Goal: Register for event/course

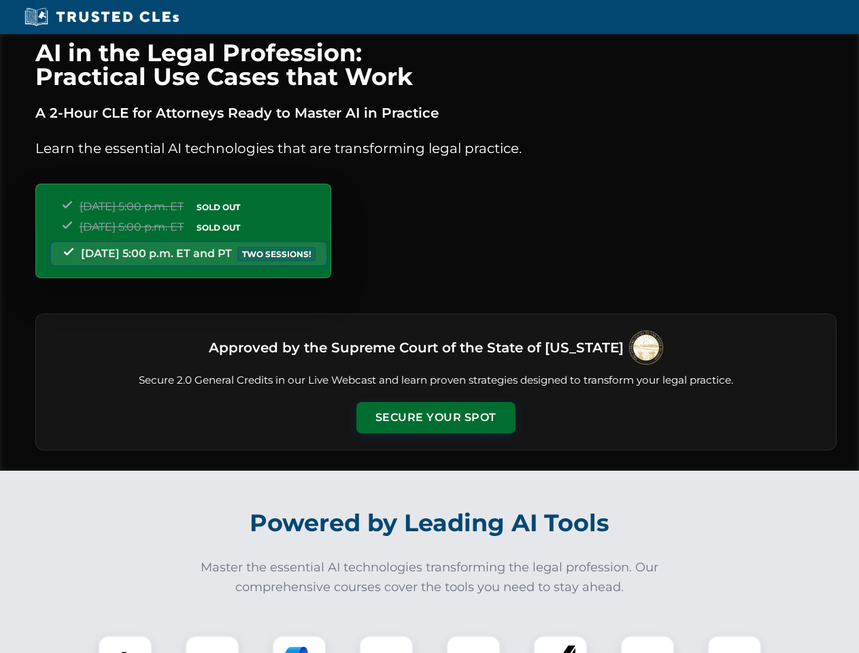
click at [436, 418] on button "Secure Your Spot" at bounding box center [436, 417] width 159 height 31
click at [125, 644] on img at bounding box center [124, 662] width 39 height 39
click at [212, 644] on div at bounding box center [212, 663] width 54 height 54
click at [299, 644] on div at bounding box center [299, 663] width 54 height 54
click at [387, 644] on img at bounding box center [386, 663] width 38 height 38
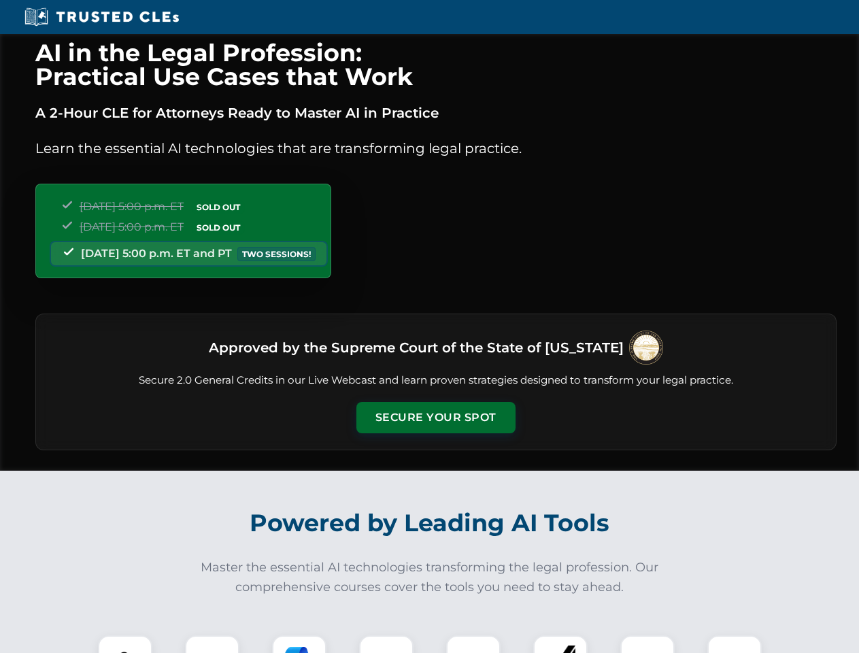
click at [474, 644] on div at bounding box center [473, 663] width 54 height 54
